Goal: Navigation & Orientation: Find specific page/section

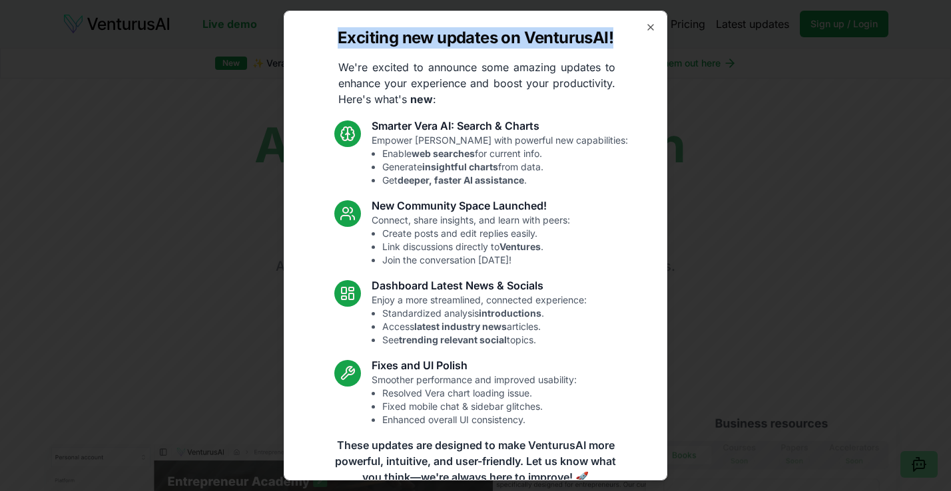
drag, startPoint x: 613, startPoint y: 40, endPoint x: 337, endPoint y: 36, distance: 276.4
click at [337, 36] on div "Exciting new updates on VenturusAI! We're excited to announce some amazing upda…" at bounding box center [476, 246] width 384 height 470
click at [653, 31] on icon "button" at bounding box center [650, 27] width 11 height 11
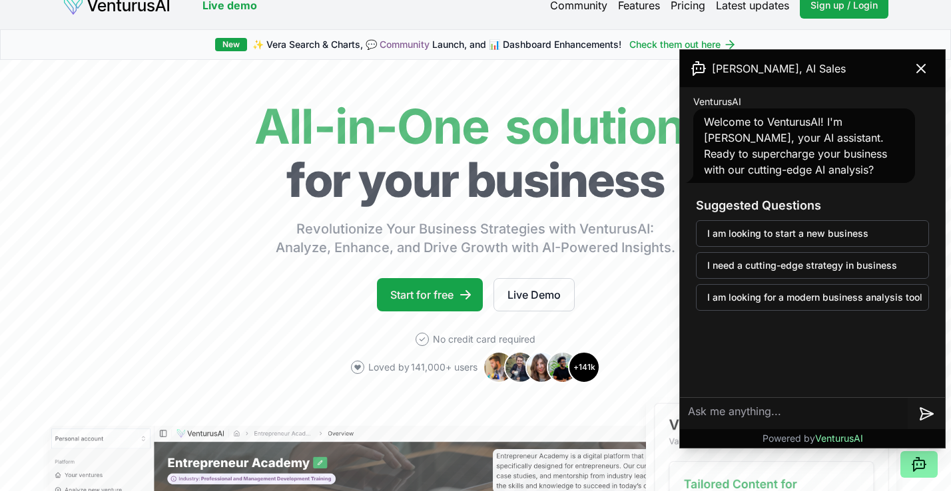
scroll to position [18, 0]
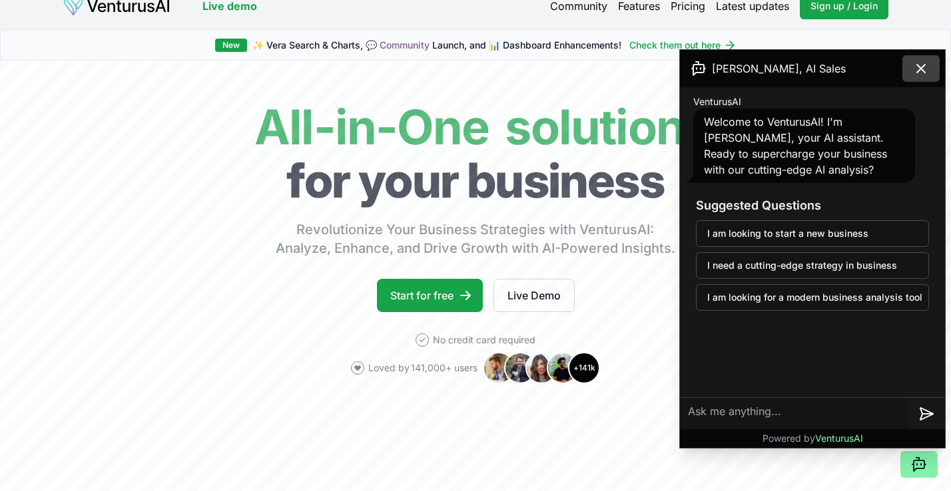
click at [922, 65] on icon at bounding box center [921, 69] width 16 height 16
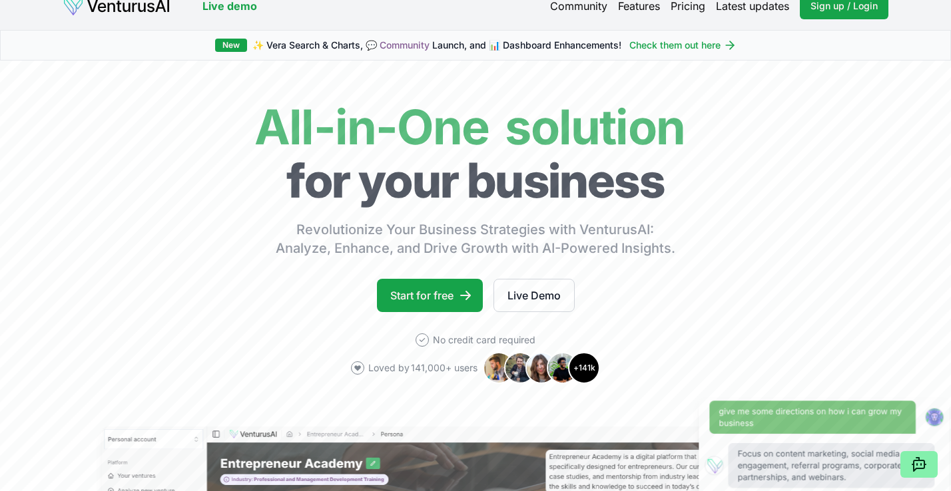
scroll to position [0, 0]
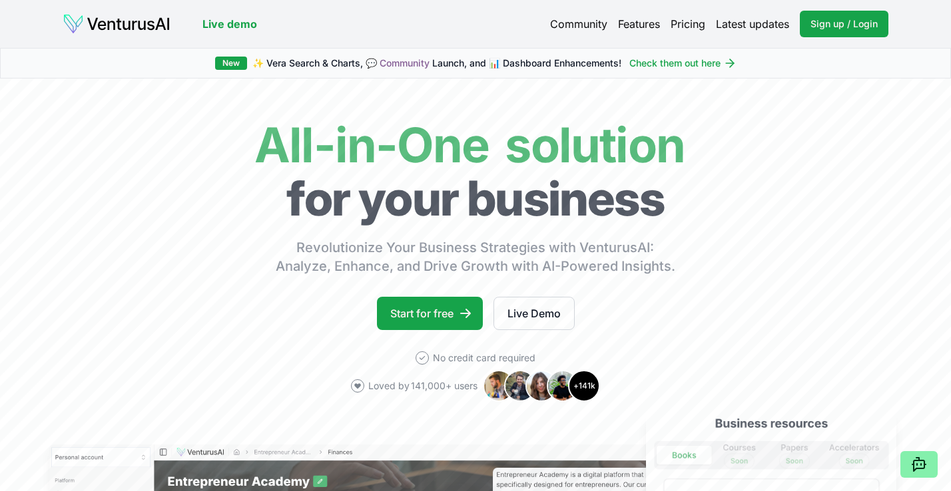
click at [621, 23] on link "Features" at bounding box center [639, 24] width 42 height 16
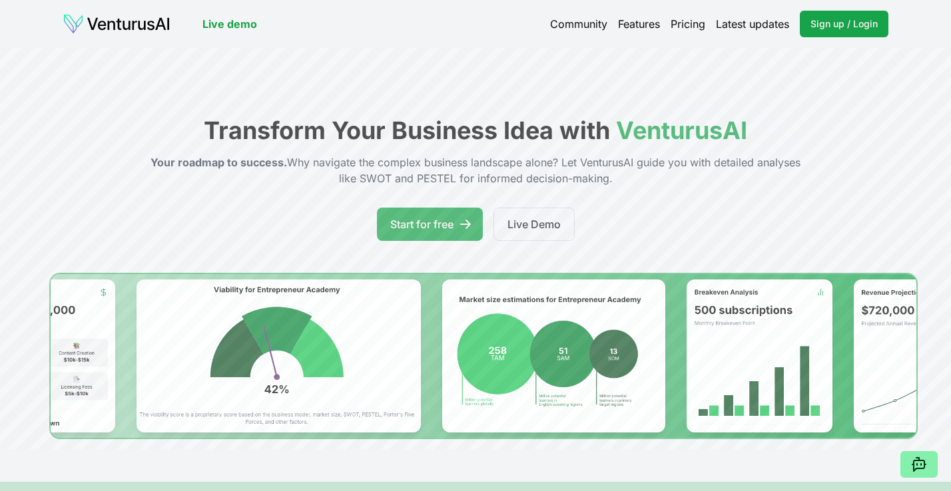
click at [575, 27] on link "Community" at bounding box center [578, 24] width 57 height 16
click at [574, 19] on link "Community" at bounding box center [578, 24] width 57 height 16
